Goal: Answer question/provide support

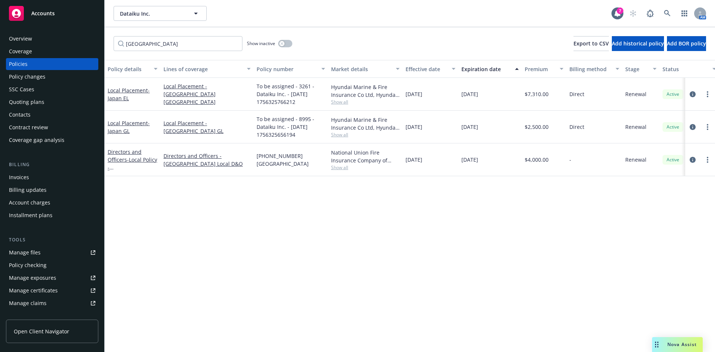
scroll to position [87, 0]
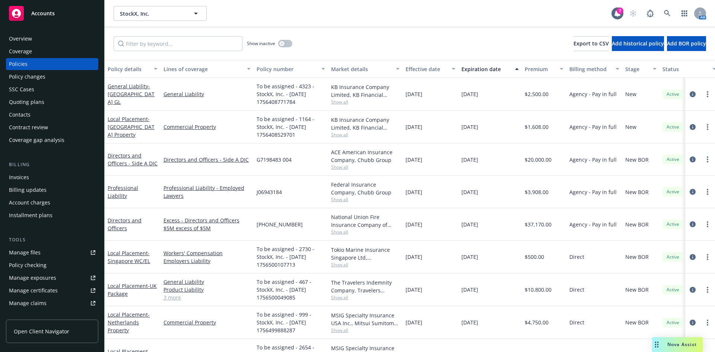
click at [665, 344] on div "Nova Assist" at bounding box center [681, 344] width 41 height 6
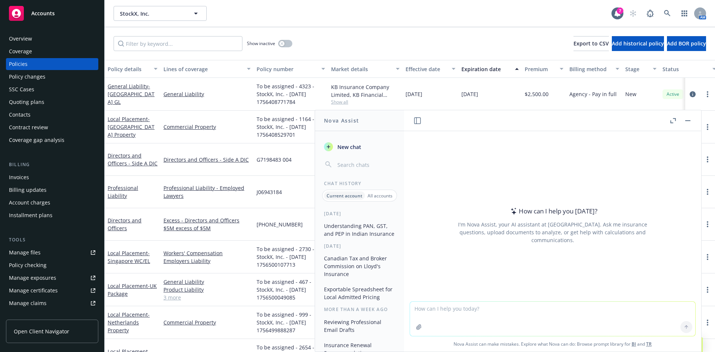
click at [450, 317] on textarea at bounding box center [552, 319] width 285 height 34
paste textarea "To fulfill the insurer’s policy issuance requirements, would you please advise …"
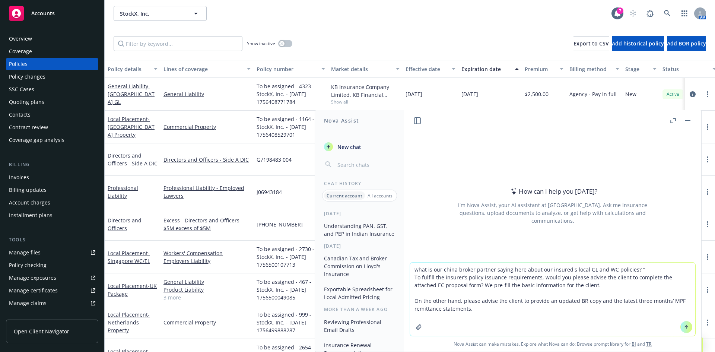
type textarea "what is our china broker partner saying here about our insured's local GL and W…"
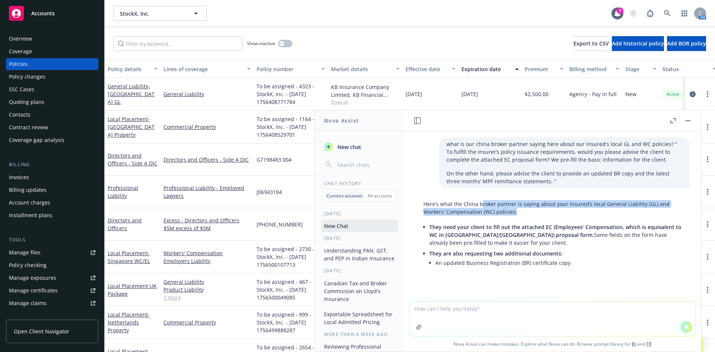
click at [561, 240] on div "Here’s what the China broker partner is saying about your insured’s local Gener…" at bounding box center [552, 235] width 273 height 76
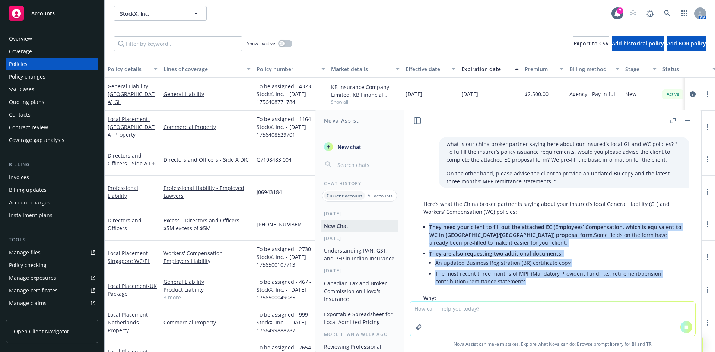
drag, startPoint x: 482, startPoint y: 207, endPoint x: 471, endPoint y: 248, distance: 42.3
click at [524, 273] on li "The most recent three months of MPF (Mandatory Provident Fund, i.e., retirement…" at bounding box center [558, 277] width 246 height 19
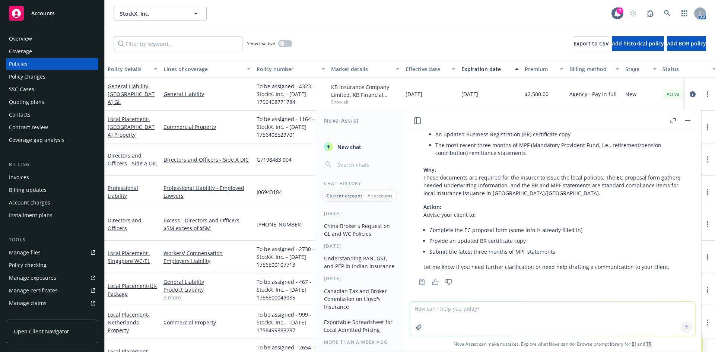
scroll to position [132, 0]
click at [478, 317] on textarea at bounding box center [552, 319] width 285 height 34
type textarea "j"
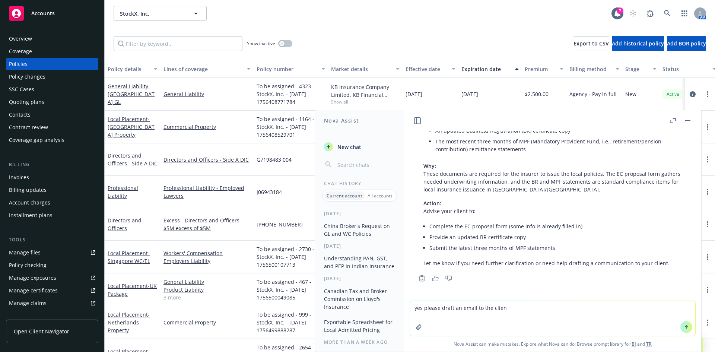
type textarea "yes please draft an email to the client"
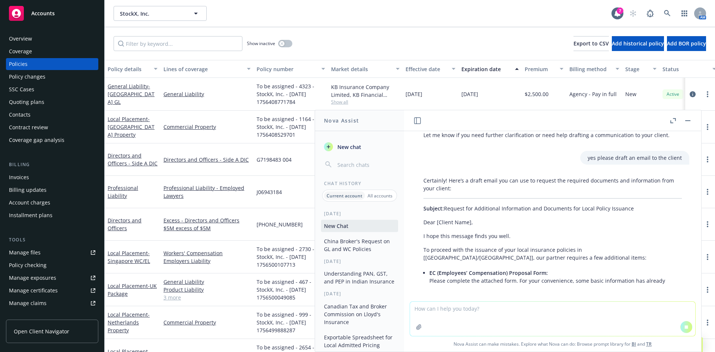
scroll to position [266, 0]
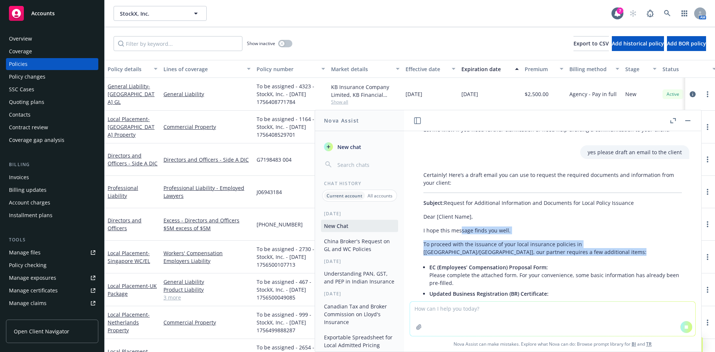
drag, startPoint x: 460, startPoint y: 233, endPoint x: 523, endPoint y: 269, distance: 72.5
click at [523, 269] on div "Certainly! Here’s a draft email you can use to request the required documents a…" at bounding box center [552, 235] width 273 height 134
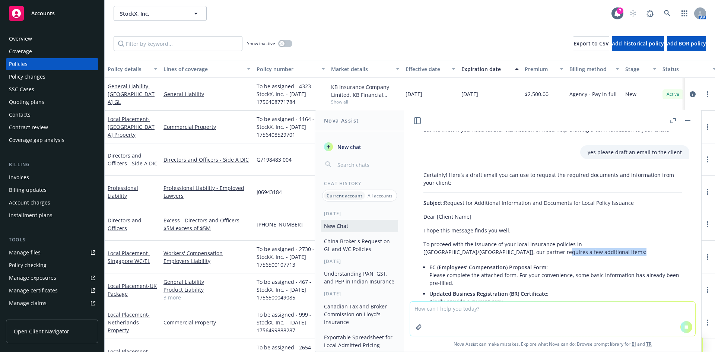
click at [477, 258] on div "Certainly! Here’s a draft email you can use to request the required documents a…" at bounding box center [552, 239] width 273 height 142
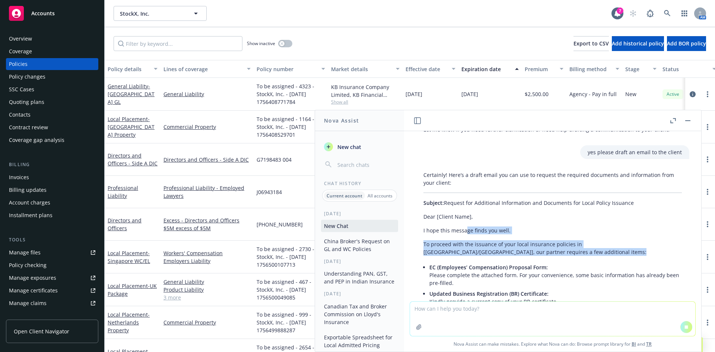
click at [595, 278] on div "Certainly! Here’s a draft email you can use to request the required documents a…" at bounding box center [552, 239] width 273 height 142
drag, startPoint x: 514, startPoint y: 261, endPoint x: 466, endPoint y: 245, distance: 51.1
drag, startPoint x: 466, startPoint y: 245, endPoint x: 466, endPoint y: 240, distance: 4.8
click at [466, 245] on p "To proceed with the issuance of your local insurance policies in [Hong Kong/Chi…" at bounding box center [552, 248] width 258 height 16
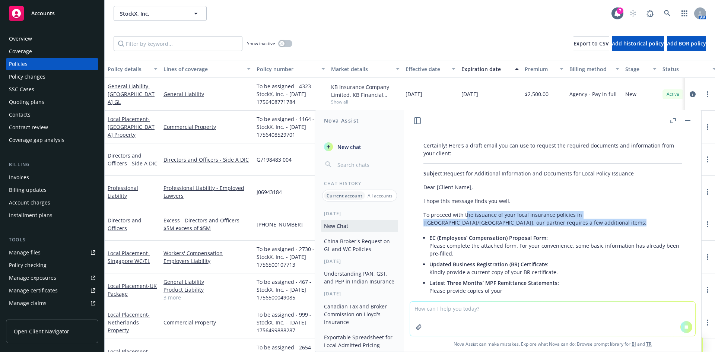
scroll to position [311, 0]
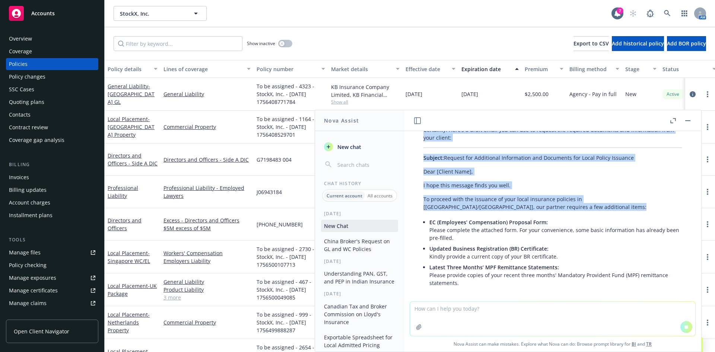
drag, startPoint x: 508, startPoint y: 267, endPoint x: 465, endPoint y: 248, distance: 46.8
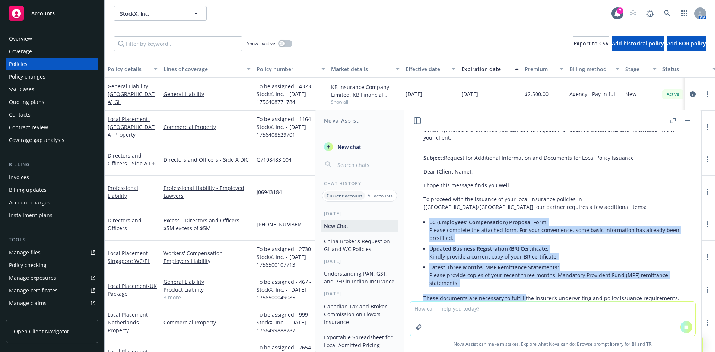
drag, startPoint x: 472, startPoint y: 279, endPoint x: 522, endPoint y: 292, distance: 51.6
click at [522, 292] on div "Certainly! Here’s a draft email you can use to request the required documents a…" at bounding box center [552, 225] width 273 height 204
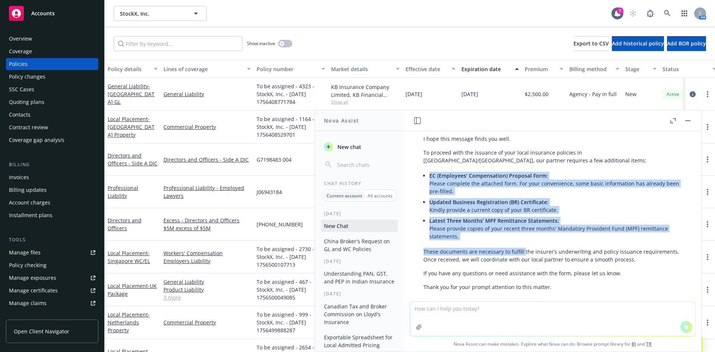
scroll to position [368, 0]
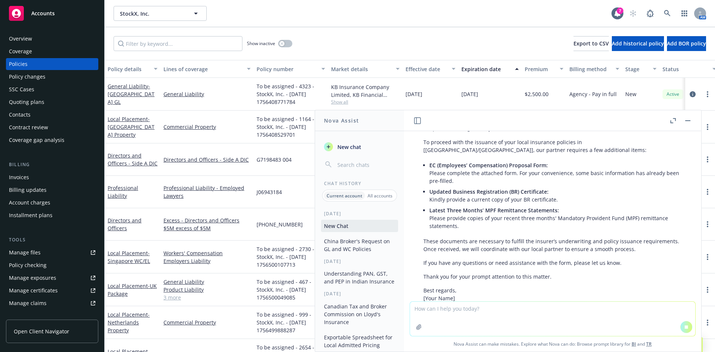
click at [574, 248] on p "These documents are necessary to fulfill the insurer’s underwriting and policy …" at bounding box center [552, 245] width 258 height 16
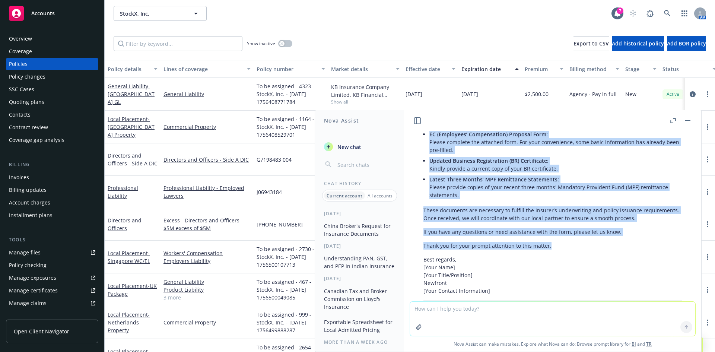
scroll to position [332, 0]
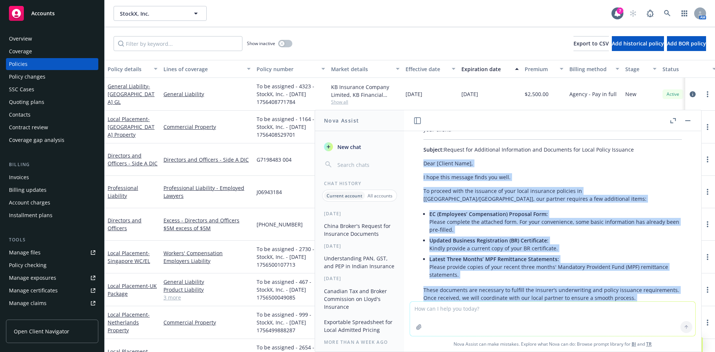
drag, startPoint x: 510, startPoint y: 191, endPoint x: 416, endPoint y: 160, distance: 99.0
click at [416, 160] on div "Certainly! Here’s a draft email you can use to request the required documents a…" at bounding box center [552, 256] width 273 height 283
copy div "Dear [Client Name], I hope this message finds you well. To proceed with the iss…"
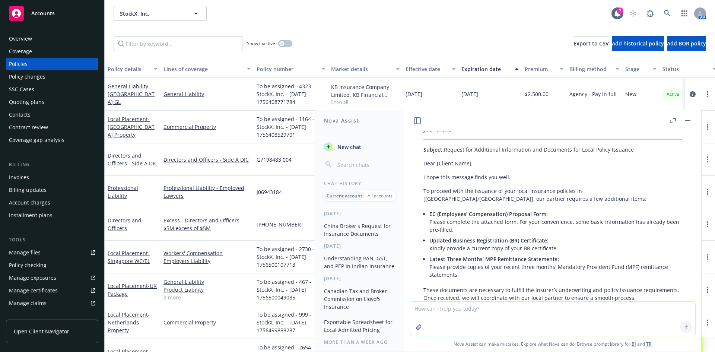
click at [473, 313] on textarea at bounding box center [552, 319] width 285 height 34
type textarea "do they need this it issue the invoice?"
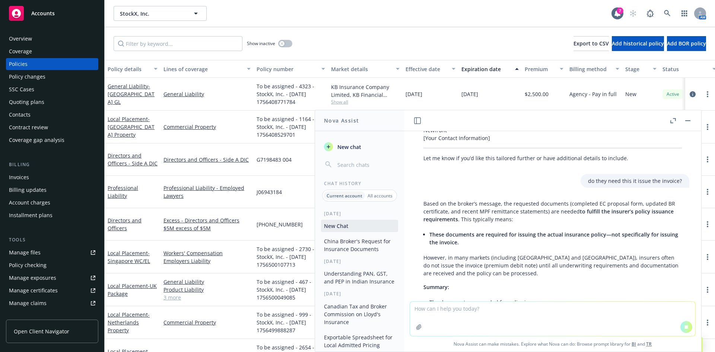
scroll to position [568, 0]
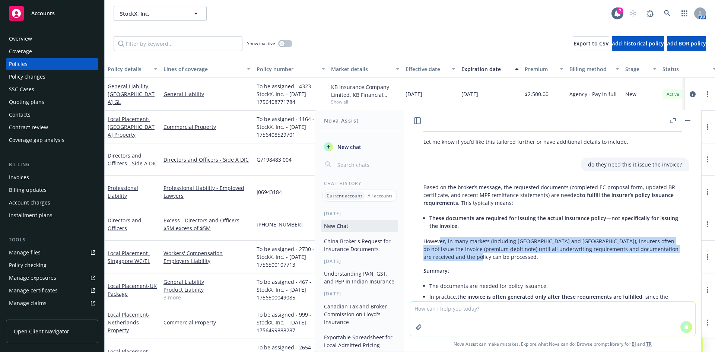
drag, startPoint x: 439, startPoint y: 242, endPoint x: 479, endPoint y: 253, distance: 41.5
click at [479, 253] on p "However, in many markets (including Hong Kong and China), insurers often do not…" at bounding box center [552, 248] width 258 height 23
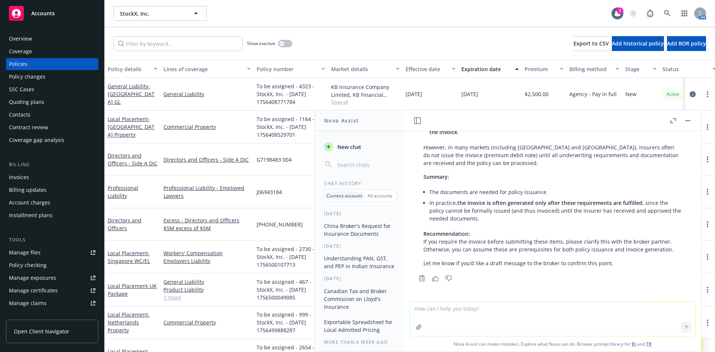
drag, startPoint x: 481, startPoint y: 253, endPoint x: 447, endPoint y: 186, distance: 75.1
click at [447, 186] on div "Based on the broker’s message, the requested documents (completed EC proposal f…" at bounding box center [552, 178] width 273 height 184
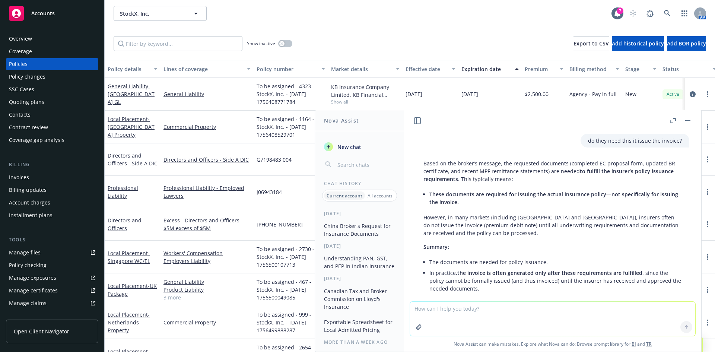
scroll to position [602, 0]
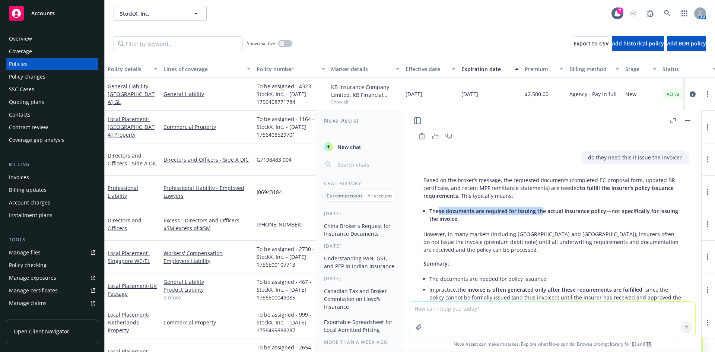
drag, startPoint x: 439, startPoint y: 212, endPoint x: 540, endPoint y: 211, distance: 101.6
click at [540, 211] on span "These documents are required for issuing the actual insurance policy—not specif…" at bounding box center [553, 214] width 249 height 15
drag, startPoint x: 613, startPoint y: 212, endPoint x: 538, endPoint y: 213, distance: 75.9
click at [538, 213] on span "These documents are required for issuing the actual insurance policy—not specif…" at bounding box center [553, 214] width 249 height 15
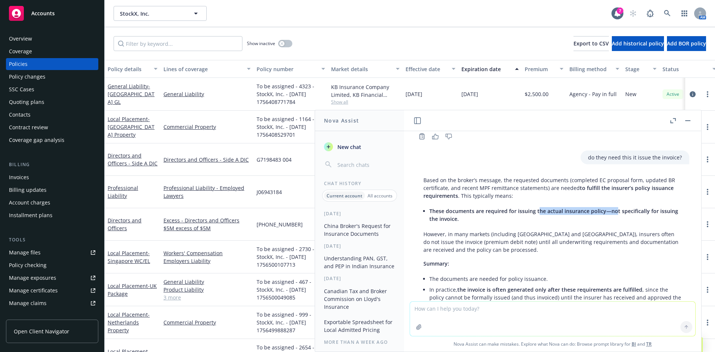
click at [538, 213] on span "These documents are required for issuing the actual insurance policy—not specif…" at bounding box center [553, 214] width 249 height 15
drag, startPoint x: 441, startPoint y: 311, endPoint x: 469, endPoint y: 299, distance: 30.8
click at [441, 310] on textarea at bounding box center [552, 319] width 285 height 34
paste textarea "Hi Yam, We received the Employee Compensation and Property Insurance renewal te…"
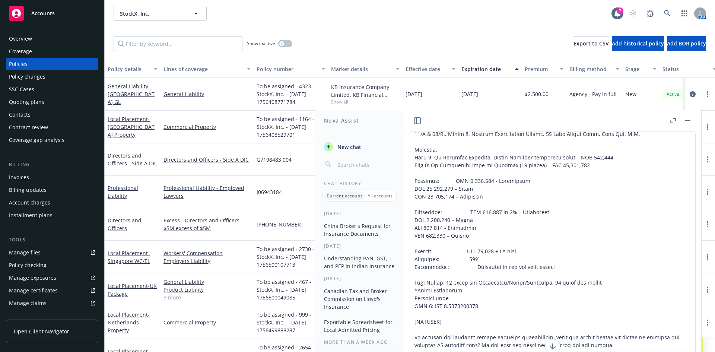
scroll to position [44, 0]
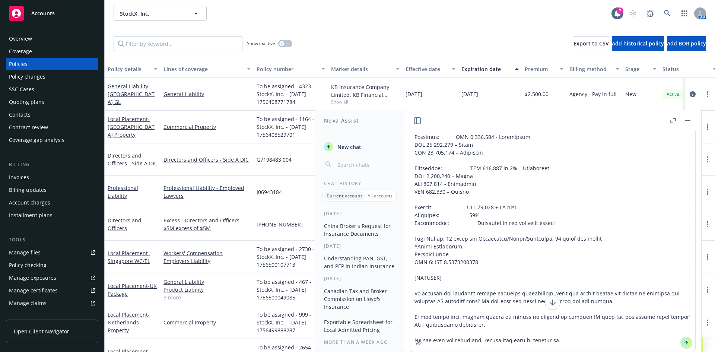
type textarea "Here's the full email. Does this change anyting i need to tell the insured? "Hi…"
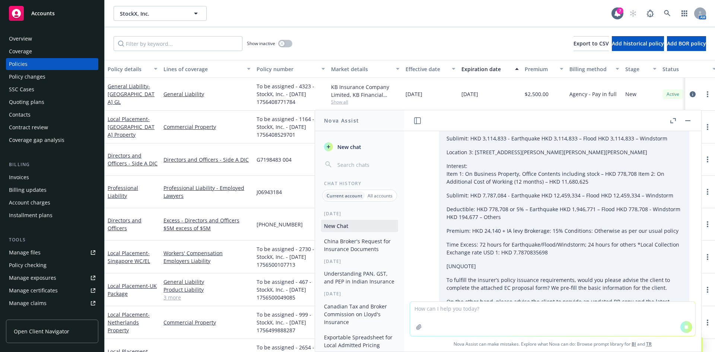
scroll to position [1184, 0]
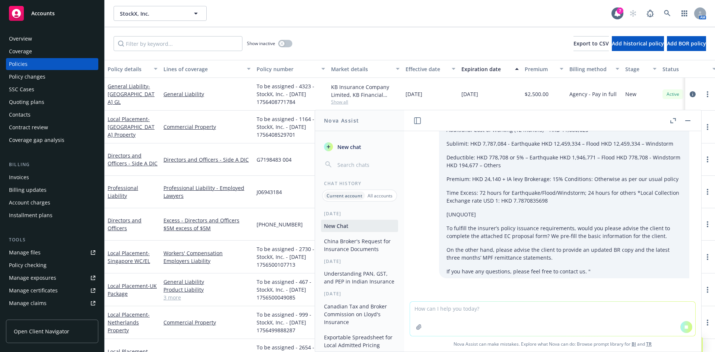
click at [671, 122] on icon "button" at bounding box center [673, 120] width 6 height 5
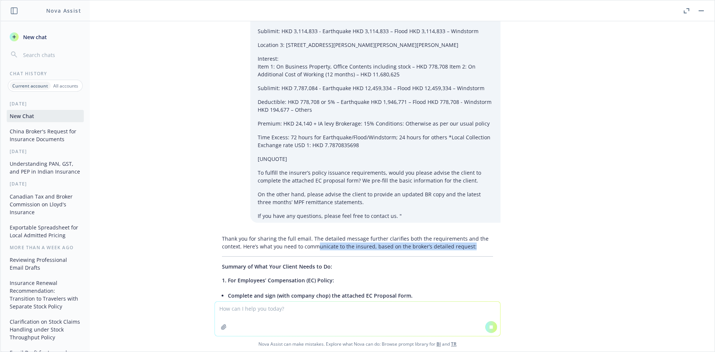
scroll to position [1141, 0]
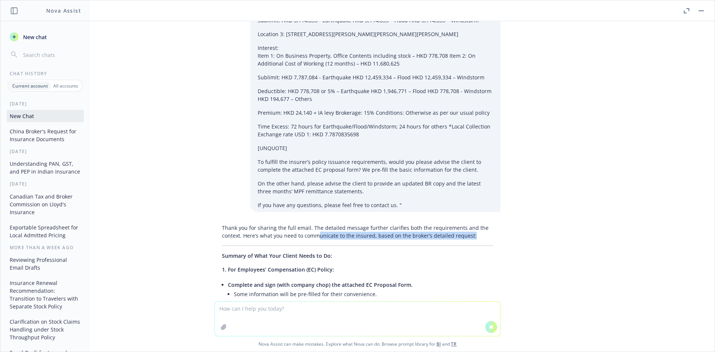
drag, startPoint x: 318, startPoint y: 219, endPoint x: 389, endPoint y: 221, distance: 71.1
click at [389, 221] on div "Thank you for sharing the full email. The detailed message further clarifies bo…" at bounding box center [357, 268] width 286 height 94
click at [411, 224] on p "Thank you for sharing the full email. The detailed message further clarifies bo…" at bounding box center [357, 232] width 271 height 16
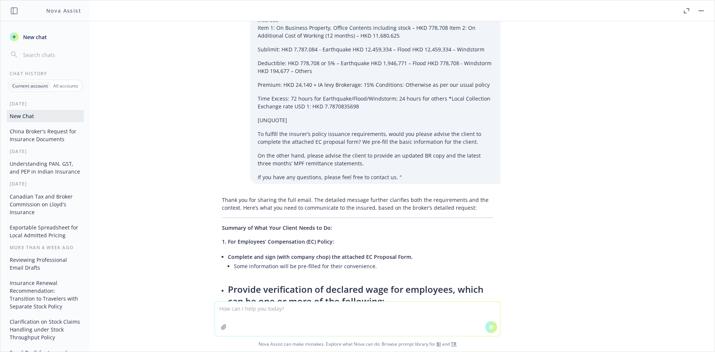
scroll to position [1152, 0]
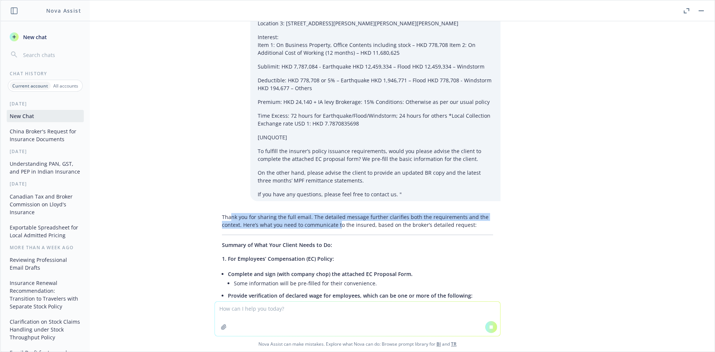
drag, startPoint x: 227, startPoint y: 182, endPoint x: 334, endPoint y: 191, distance: 107.2
click at [334, 213] on p "Thank you for sharing the full email. The detailed message further clarifies bo…" at bounding box center [357, 221] width 271 height 16
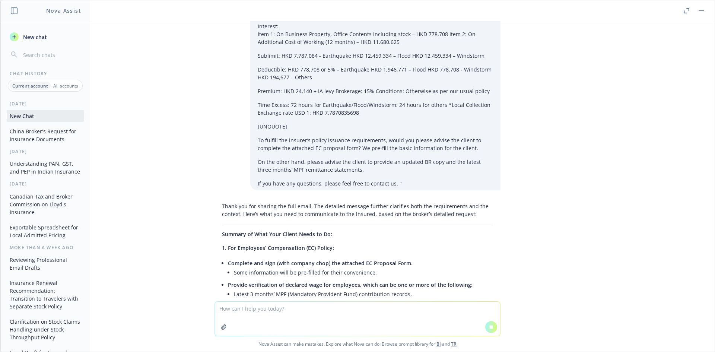
scroll to position [1169, 0]
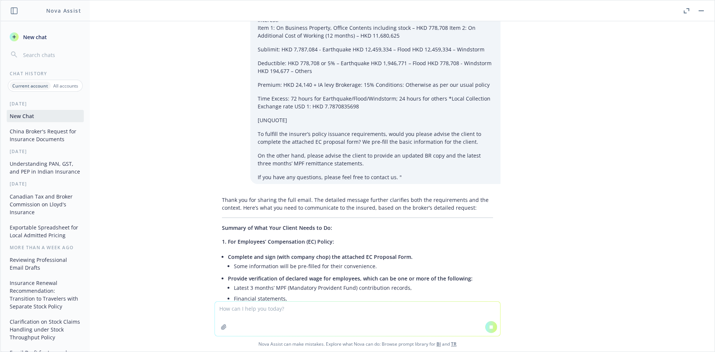
drag, startPoint x: 231, startPoint y: 226, endPoint x: 335, endPoint y: 235, distance: 104.3
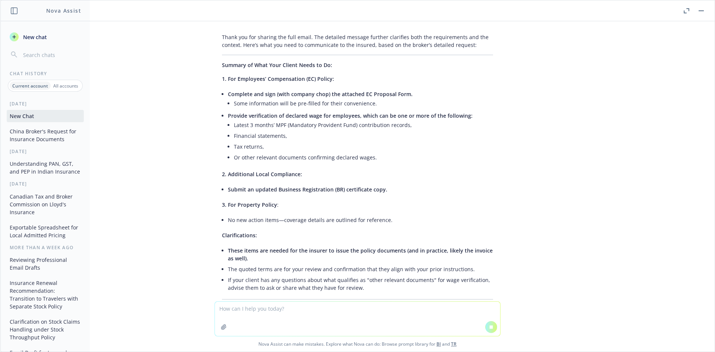
scroll to position [1343, 0]
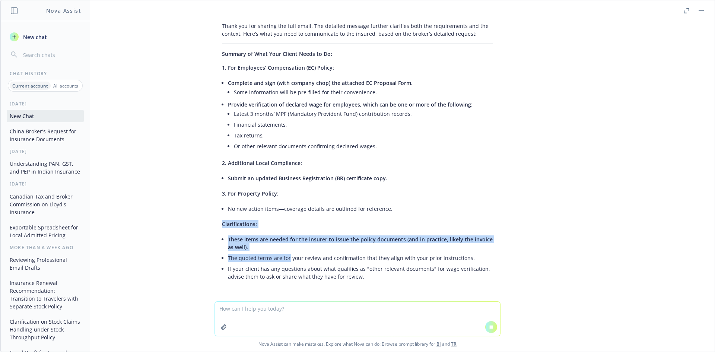
click at [284, 223] on div "Thank you for sharing the full email. The detailed message further clarifies bo…" at bounding box center [357, 299] width 286 height 560
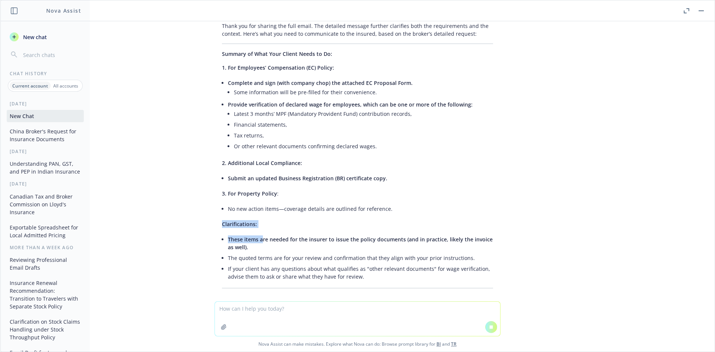
drag, startPoint x: 217, startPoint y: 188, endPoint x: 247, endPoint y: 201, distance: 32.2
click at [247, 201] on div "Thank you for sharing the full email. The detailed message further clarifies bo…" at bounding box center [357, 321] width 286 height 604
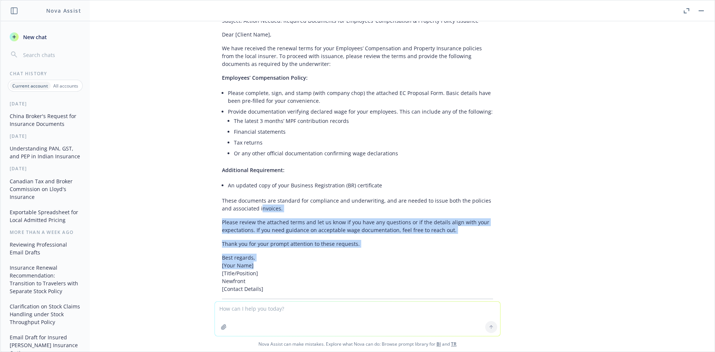
scroll to position [1704, 0]
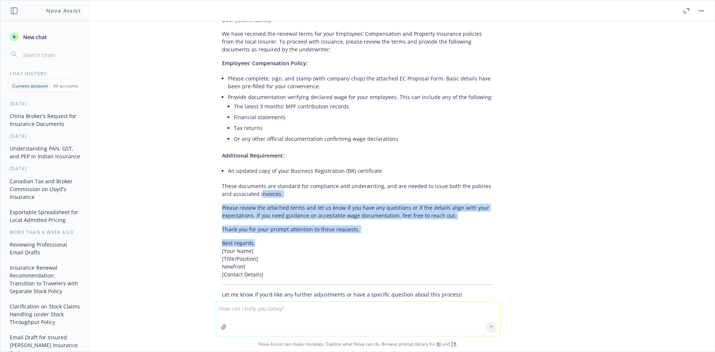
drag, startPoint x: 245, startPoint y: 203, endPoint x: 280, endPoint y: 215, distance: 36.3
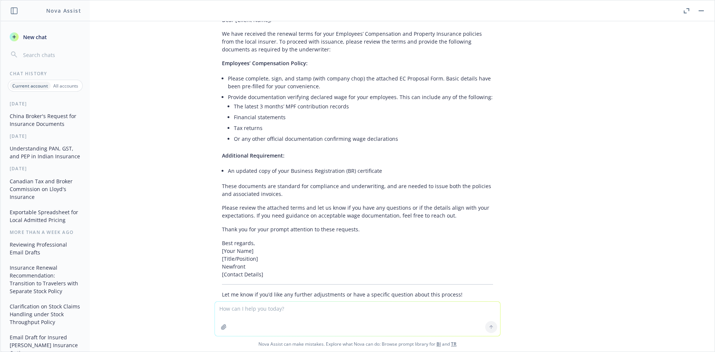
click at [318, 165] on li "An updated copy of your Business Registration (BR) certificate" at bounding box center [360, 170] width 265 height 11
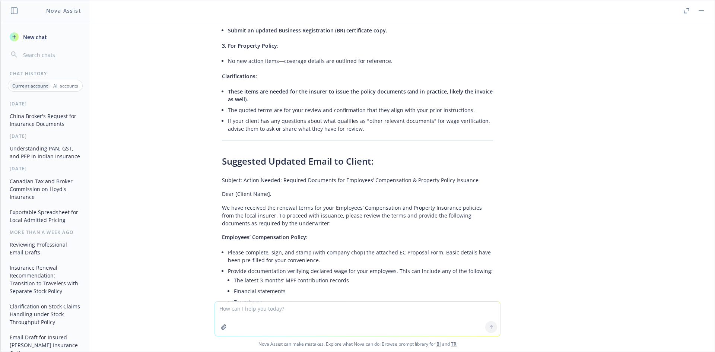
scroll to position [1618, 0]
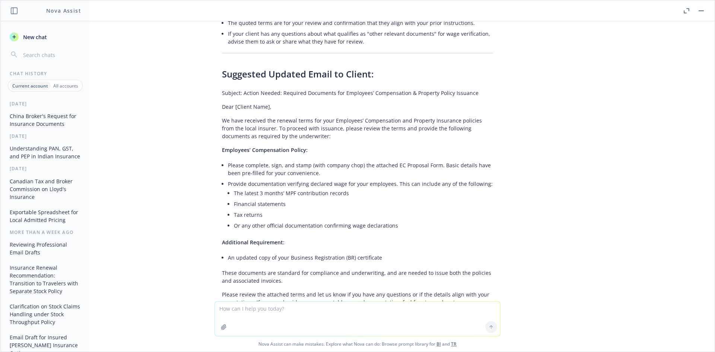
drag, startPoint x: 251, startPoint y: 89, endPoint x: 220, endPoint y: 91, distance: 31.7
click at [251, 117] on p "We have received the renewal terms for your Employees’ Compensation and Propert…" at bounding box center [357, 128] width 271 height 23
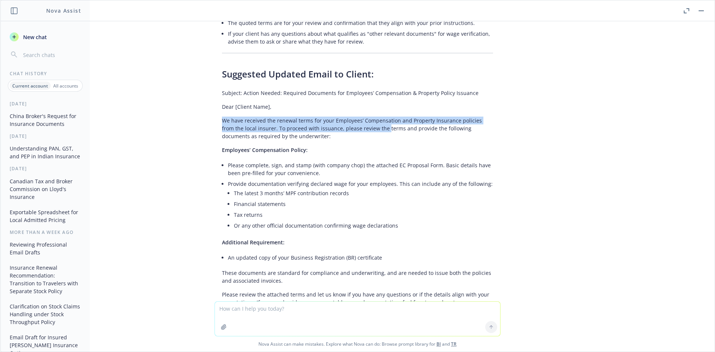
drag, startPoint x: 217, startPoint y: 88, endPoint x: 366, endPoint y: 97, distance: 148.4
click at [366, 117] on p "We have received the renewal terms for your Employees’ Compensation and Propert…" at bounding box center [357, 128] width 271 height 23
drag, startPoint x: 441, startPoint y: 99, endPoint x: 360, endPoint y: 85, distance: 82.1
click at [360, 85] on div "Thank you for sharing the full email. The detailed message further clarifies bo…" at bounding box center [357, 86] width 286 height 604
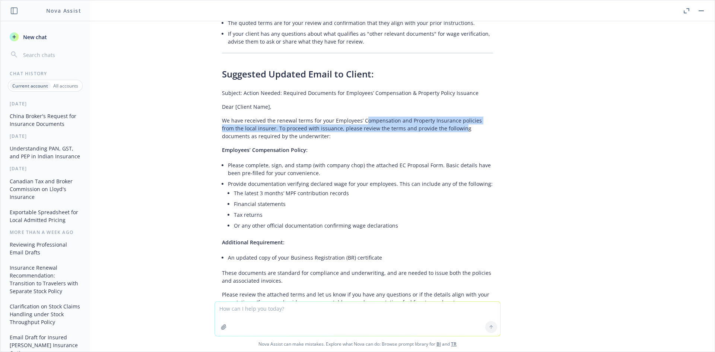
click at [360, 85] on div "Thank you for sharing the full email. The detailed message further clarifies bo…" at bounding box center [357, 86] width 286 height 604
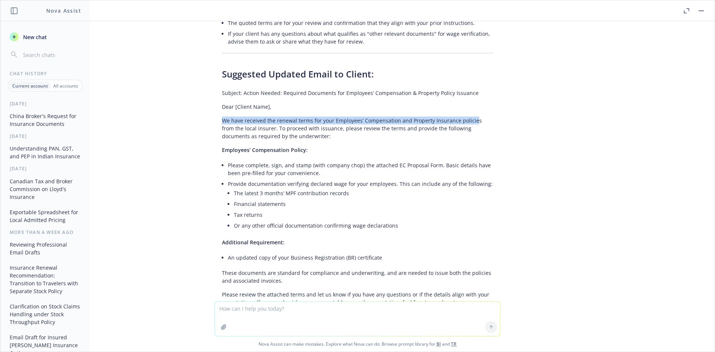
drag, startPoint x: 218, startPoint y: 88, endPoint x: 457, endPoint y: 91, distance: 239.0
click at [466, 117] on p "We have received the renewal terms for your Employees’ Compensation and Propert…" at bounding box center [357, 128] width 271 height 23
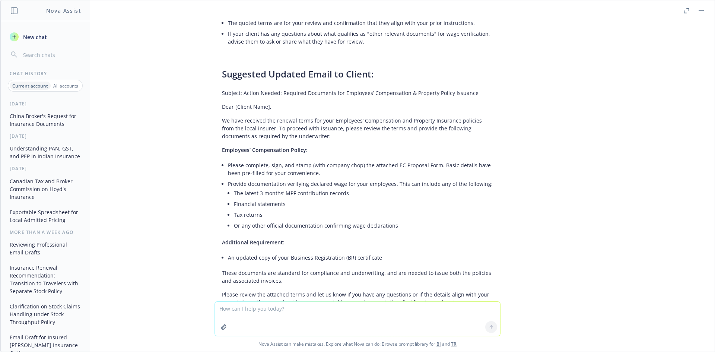
click at [320, 117] on p "We have received the renewal terms for your Employees’ Compensation and Propert…" at bounding box center [357, 128] width 271 height 23
drag, startPoint x: 262, startPoint y: 132, endPoint x: 220, endPoint y: 125, distance: 42.6
click at [262, 160] on li "Please complete, sign, and stamp (with company chop) the attached EC Proposal F…" at bounding box center [360, 169] width 265 height 19
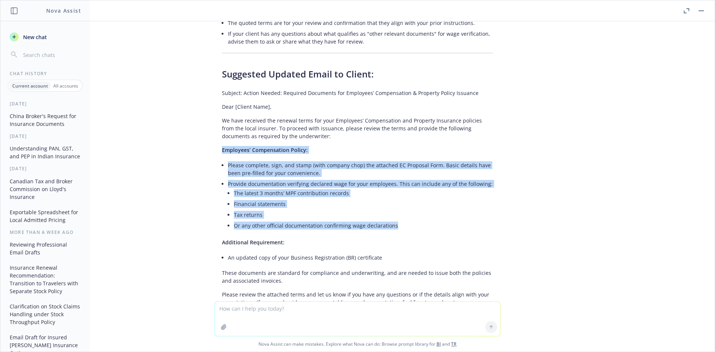
drag, startPoint x: 215, startPoint y: 117, endPoint x: 427, endPoint y: 194, distance: 225.3
click at [427, 194] on div "Thank you for sharing the full email. The detailed message further clarifies bo…" at bounding box center [357, 86] width 286 height 604
copy div "Employees’ Compensation Policy: Please complete, sign, and stamp (with company …"
click at [286, 160] on li "Please complete, sign, and stamp (with company chop) the attached EC Proposal F…" at bounding box center [360, 169] width 265 height 19
click at [228, 160] on li "Please complete, sign, and stamp (with company chop) the attached EC Proposal F…" at bounding box center [360, 169] width 265 height 19
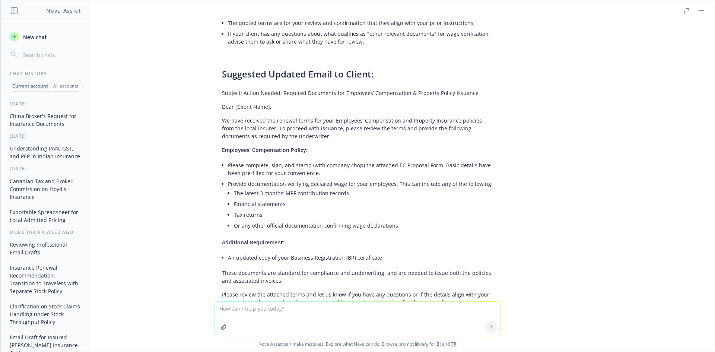
click at [240, 188] on li "The latest 3 months’ MPF contribution records" at bounding box center [363, 193] width 259 height 11
drag, startPoint x: 278, startPoint y: 195, endPoint x: 404, endPoint y: 195, distance: 125.1
click at [404, 220] on li "Or any other official documentation confirming wage declarations" at bounding box center [363, 225] width 259 height 11
drag, startPoint x: 217, startPoint y: 211, endPoint x: 404, endPoint y: 227, distance: 187.2
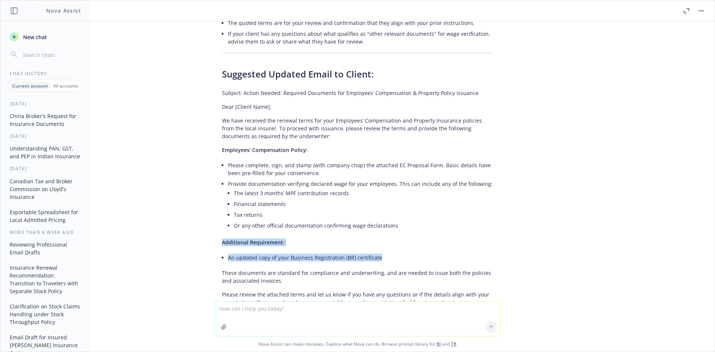
click at [404, 227] on div "Thank you for sharing the full email. The detailed message further clarifies bo…" at bounding box center [357, 86] width 286 height 604
copy div "Additional Requirement: An updated copy of your Business Registration (BR) cert…"
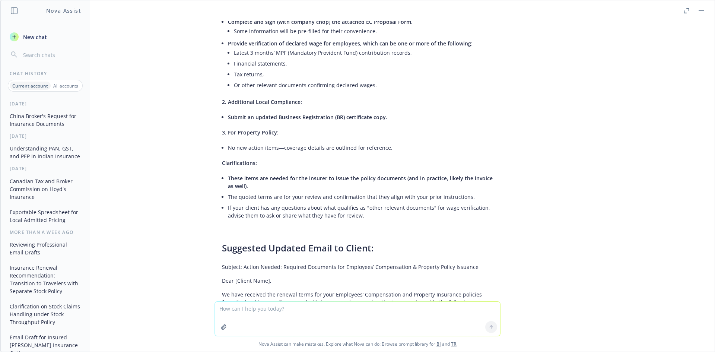
scroll to position [1357, 0]
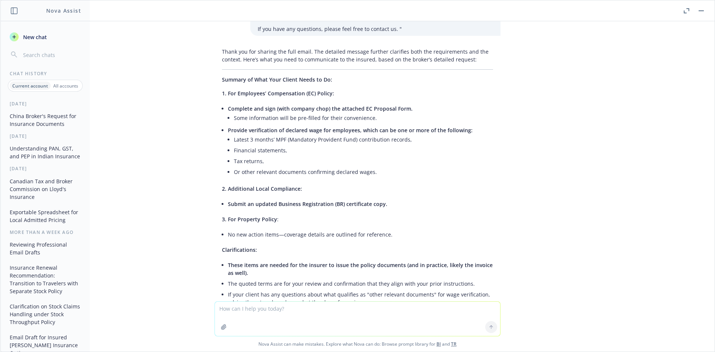
drag, startPoint x: 239, startPoint y: 122, endPoint x: 264, endPoint y: 141, distance: 30.9
click at [239, 145] on li "Financial statements," at bounding box center [363, 150] width 259 height 11
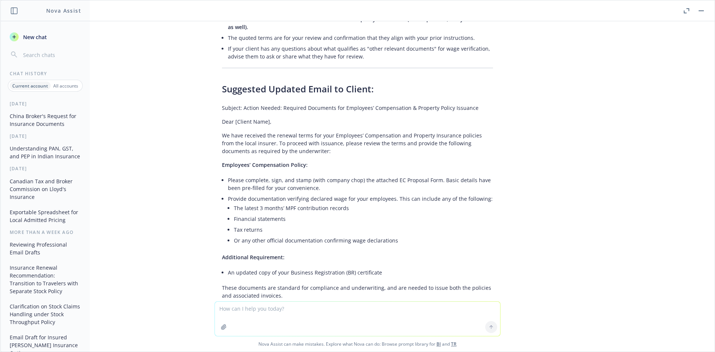
scroll to position [1618, 0]
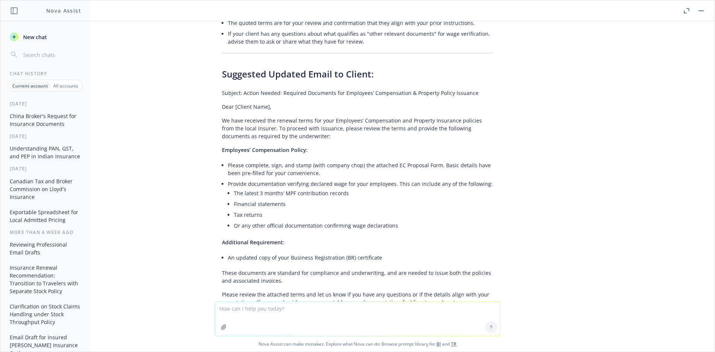
click at [253, 160] on li "Please complete, sign, and stamp (with company chop) the attached EC Proposal F…" at bounding box center [360, 169] width 265 height 19
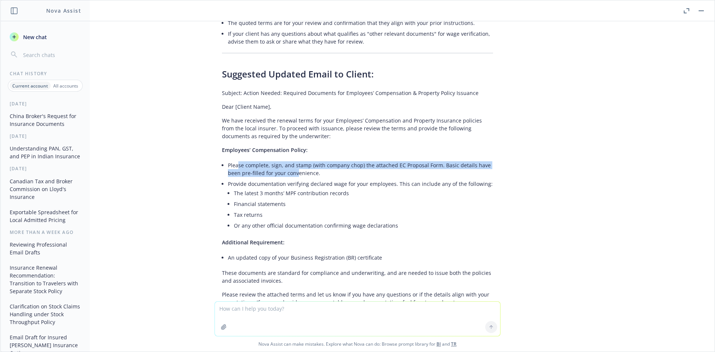
drag, startPoint x: 233, startPoint y: 135, endPoint x: 290, endPoint y: 146, distance: 58.0
click at [290, 160] on li "Please complete, sign, and stamp (with company chop) the attached EC Proposal F…" at bounding box center [360, 169] width 265 height 19
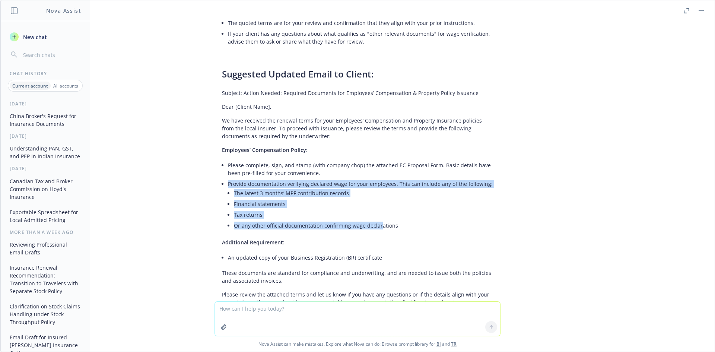
drag, startPoint x: 222, startPoint y: 150, endPoint x: 373, endPoint y: 202, distance: 159.6
click at [373, 202] on div "Thank you for sharing the full email. The detailed message further clarifies bo…" at bounding box center [357, 86] width 286 height 604
